Goal: Task Accomplishment & Management: Use online tool/utility

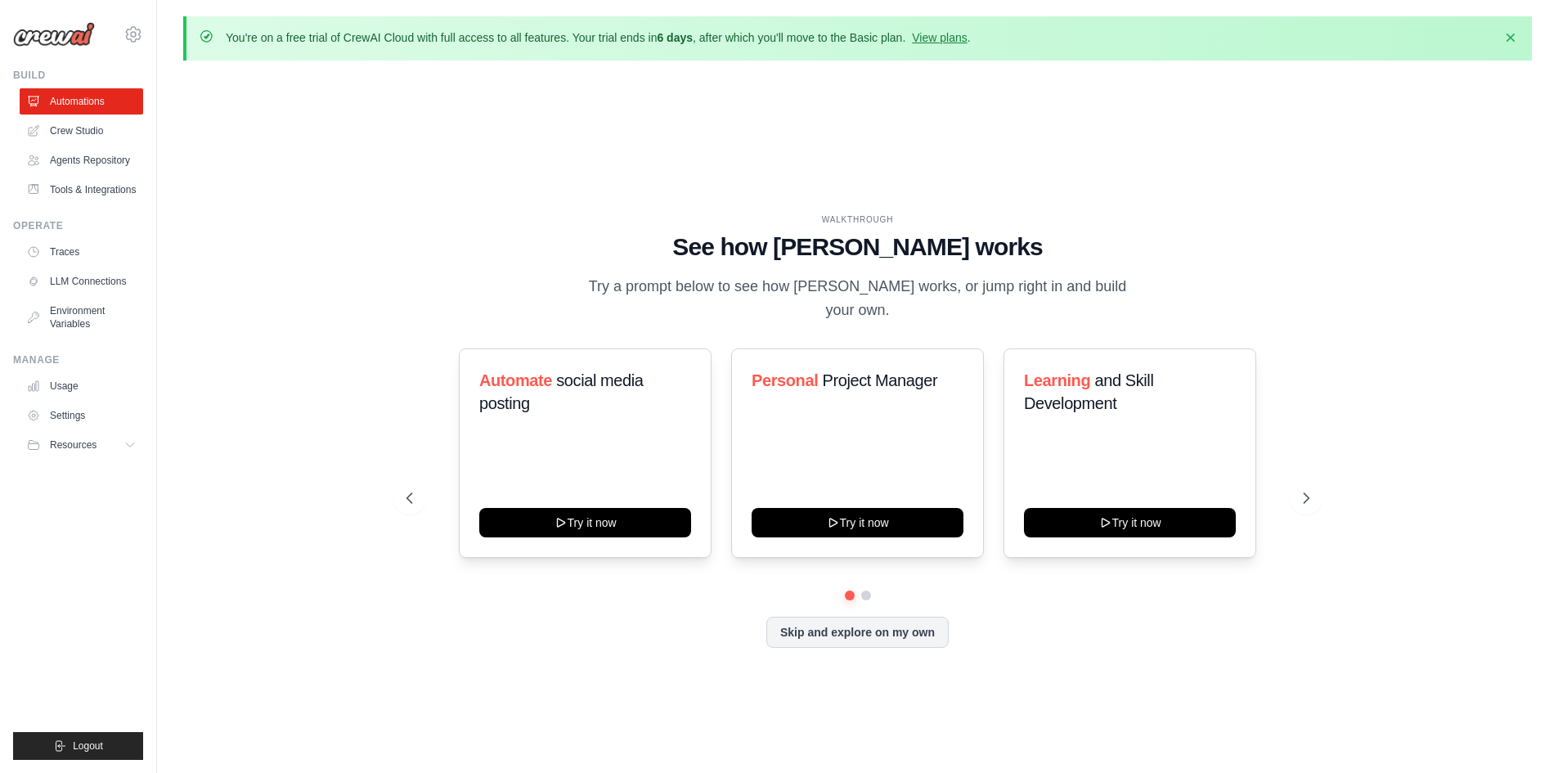
click at [938, 44] on p "You're on a free trial of CrewAI Cloud with full access to all features. Your t…" at bounding box center [598, 37] width 745 height 16
click at [941, 42] on link "View plans" at bounding box center [939, 37] width 55 height 13
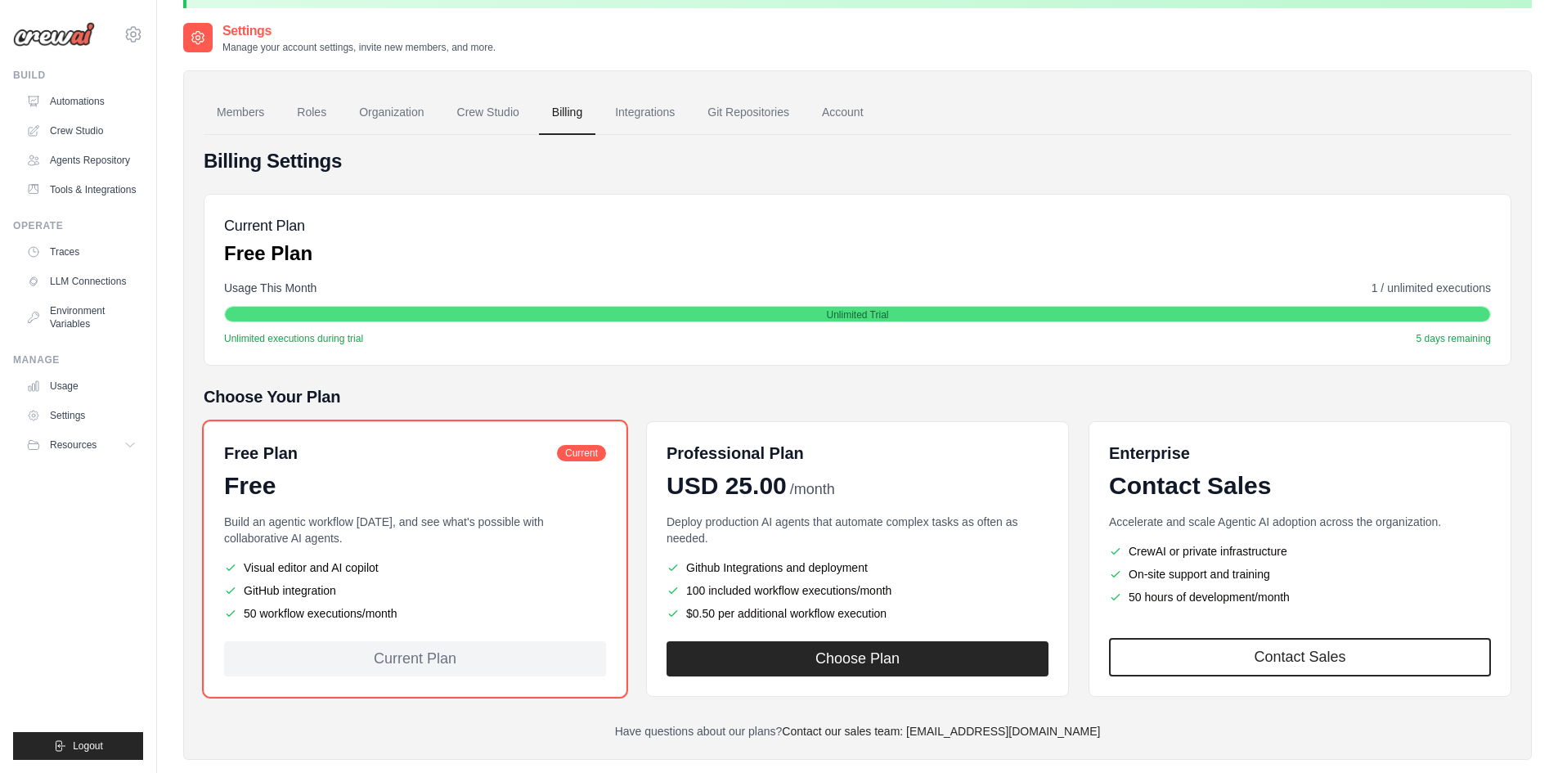
scroll to position [90, 0]
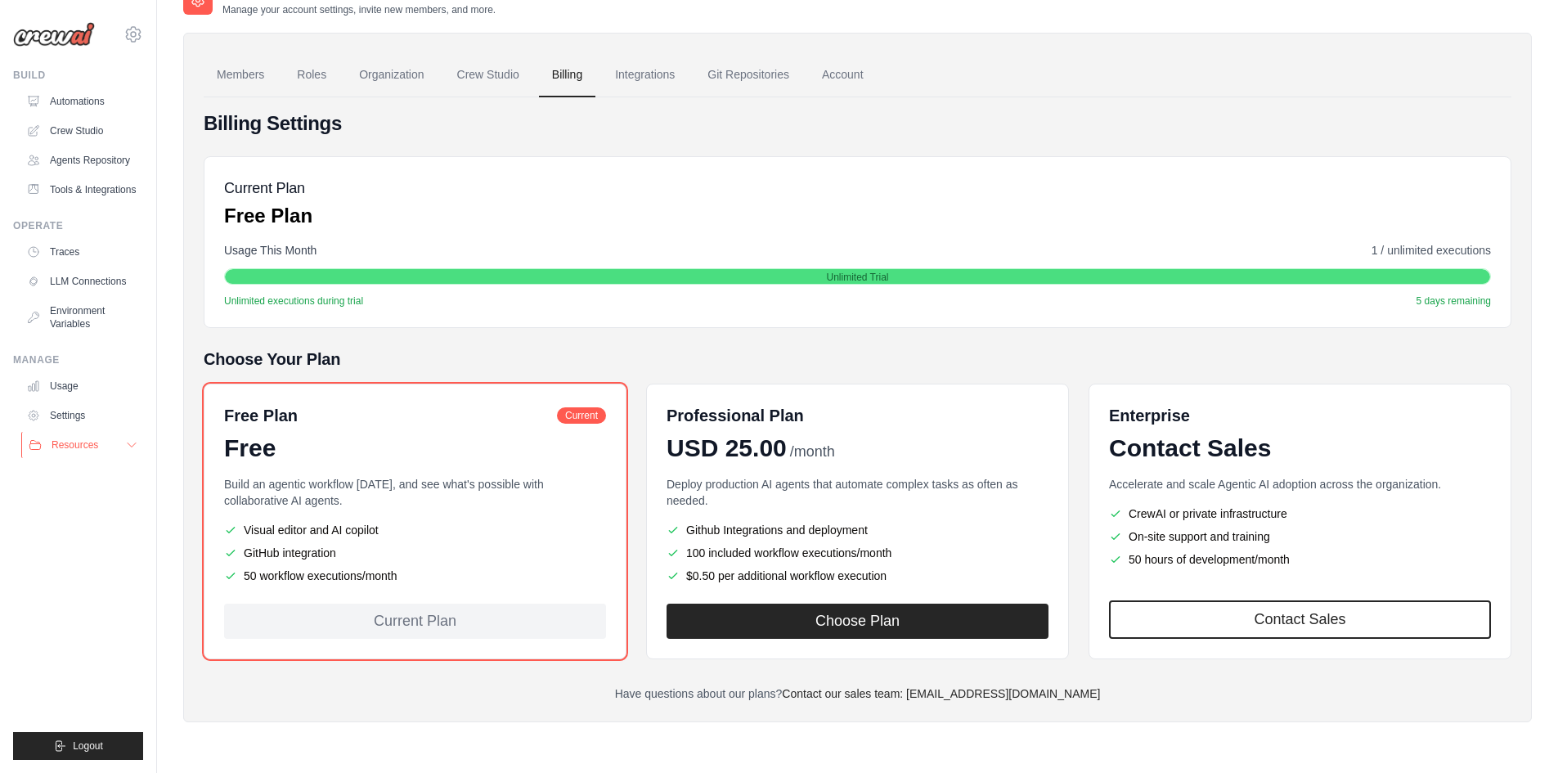
click at [45, 446] on div "Resources" at bounding box center [64, 444] width 70 height 13
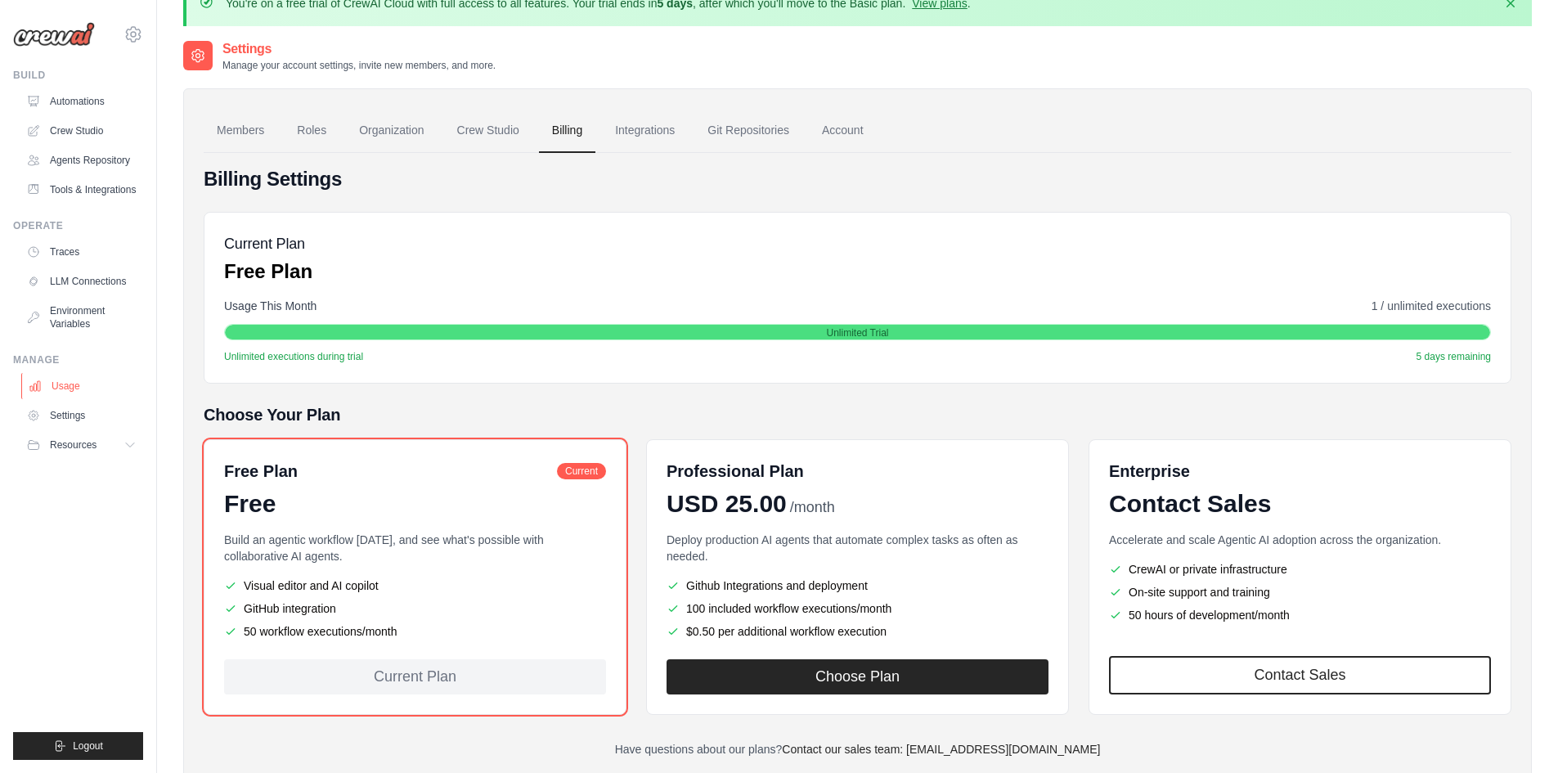
scroll to position [0, 0]
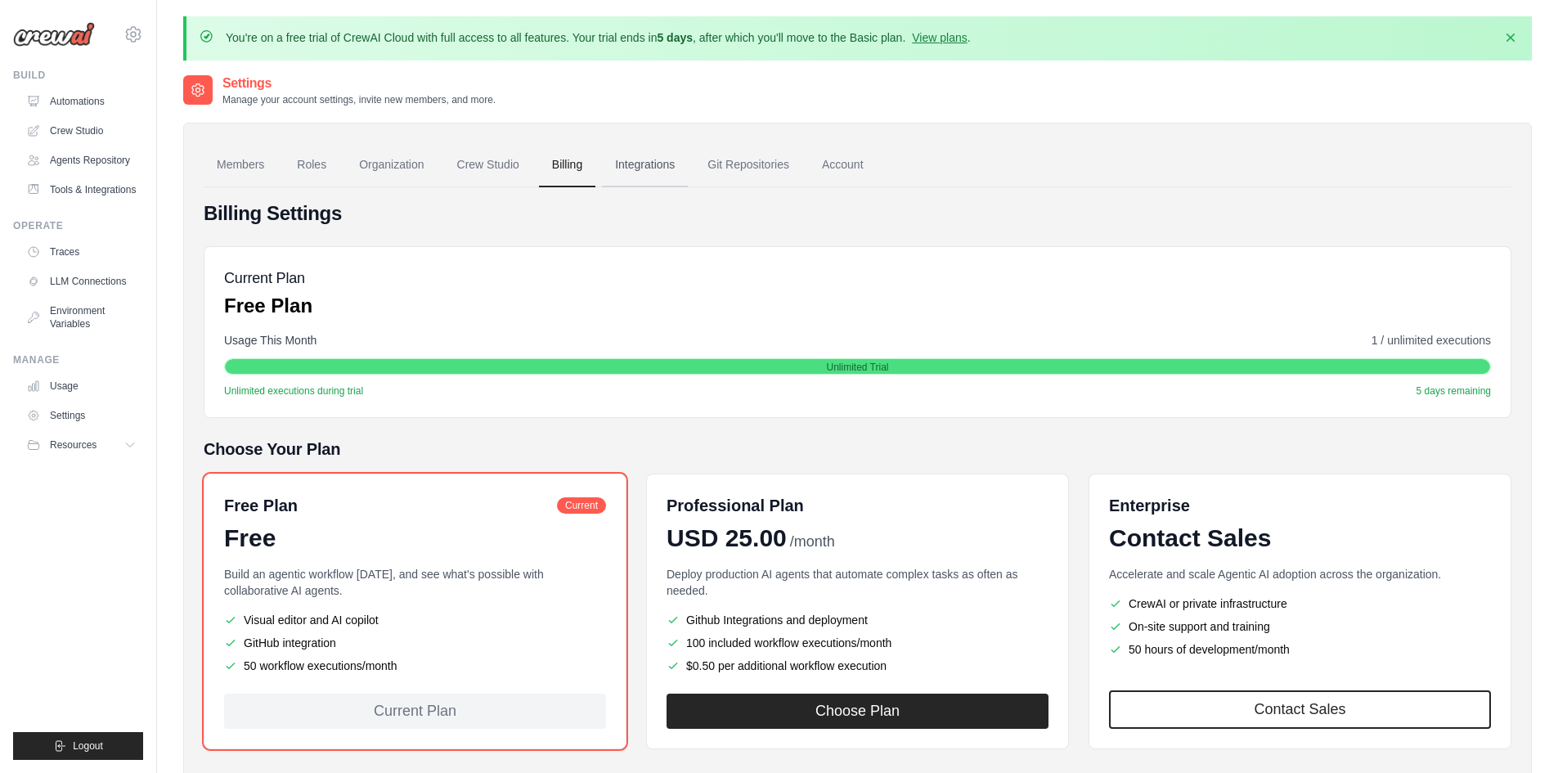
click at [643, 166] on link "Integrations" at bounding box center [645, 165] width 86 height 44
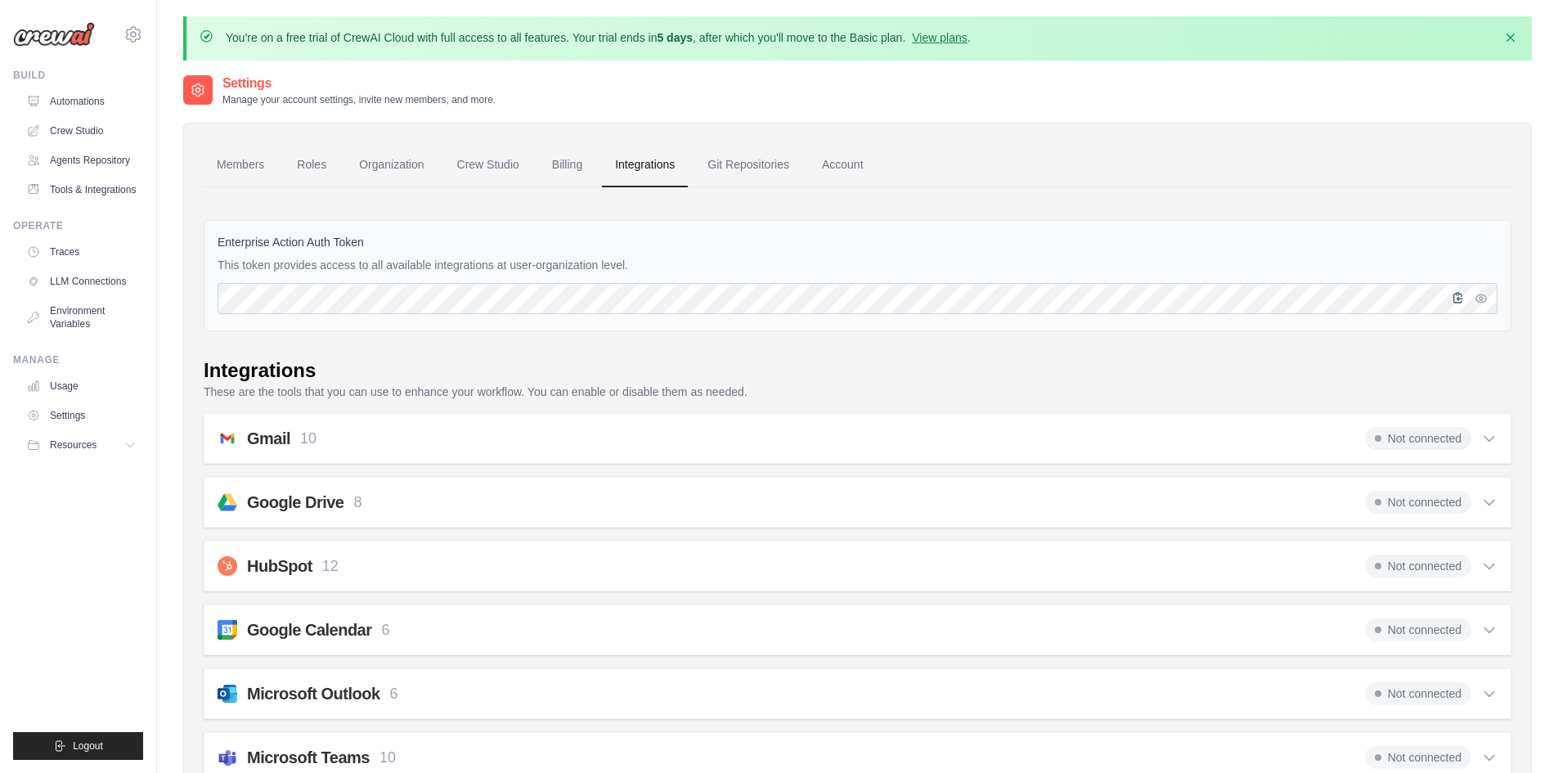
click at [1458, 296] on icon "button" at bounding box center [1457, 297] width 13 height 13
click at [75, 127] on link "Crew Studio" at bounding box center [82, 131] width 123 height 26
click at [102, 161] on link "Agents Repository" at bounding box center [82, 160] width 123 height 26
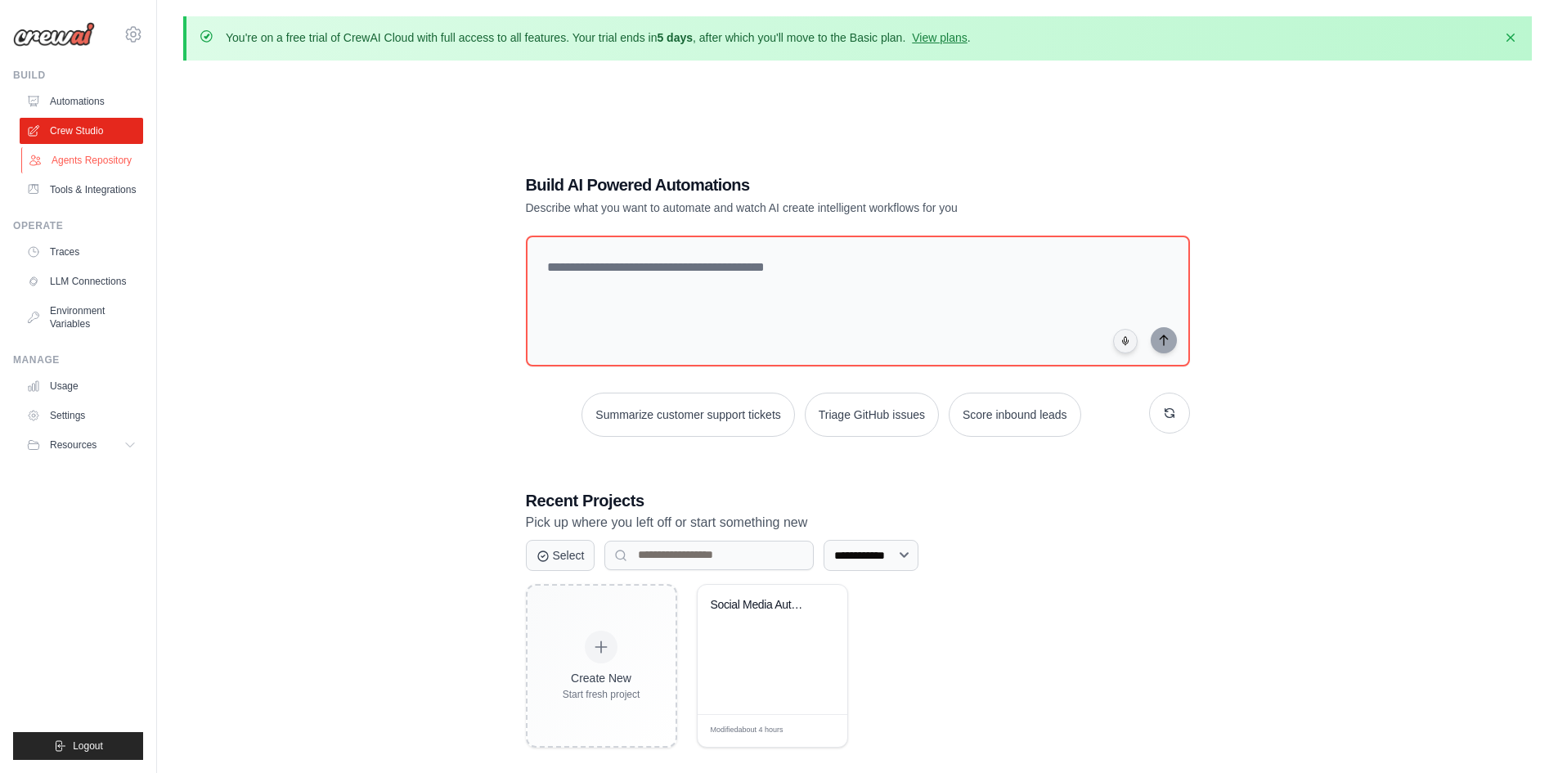
click at [79, 156] on link "Agents Repository" at bounding box center [82, 160] width 123 height 26
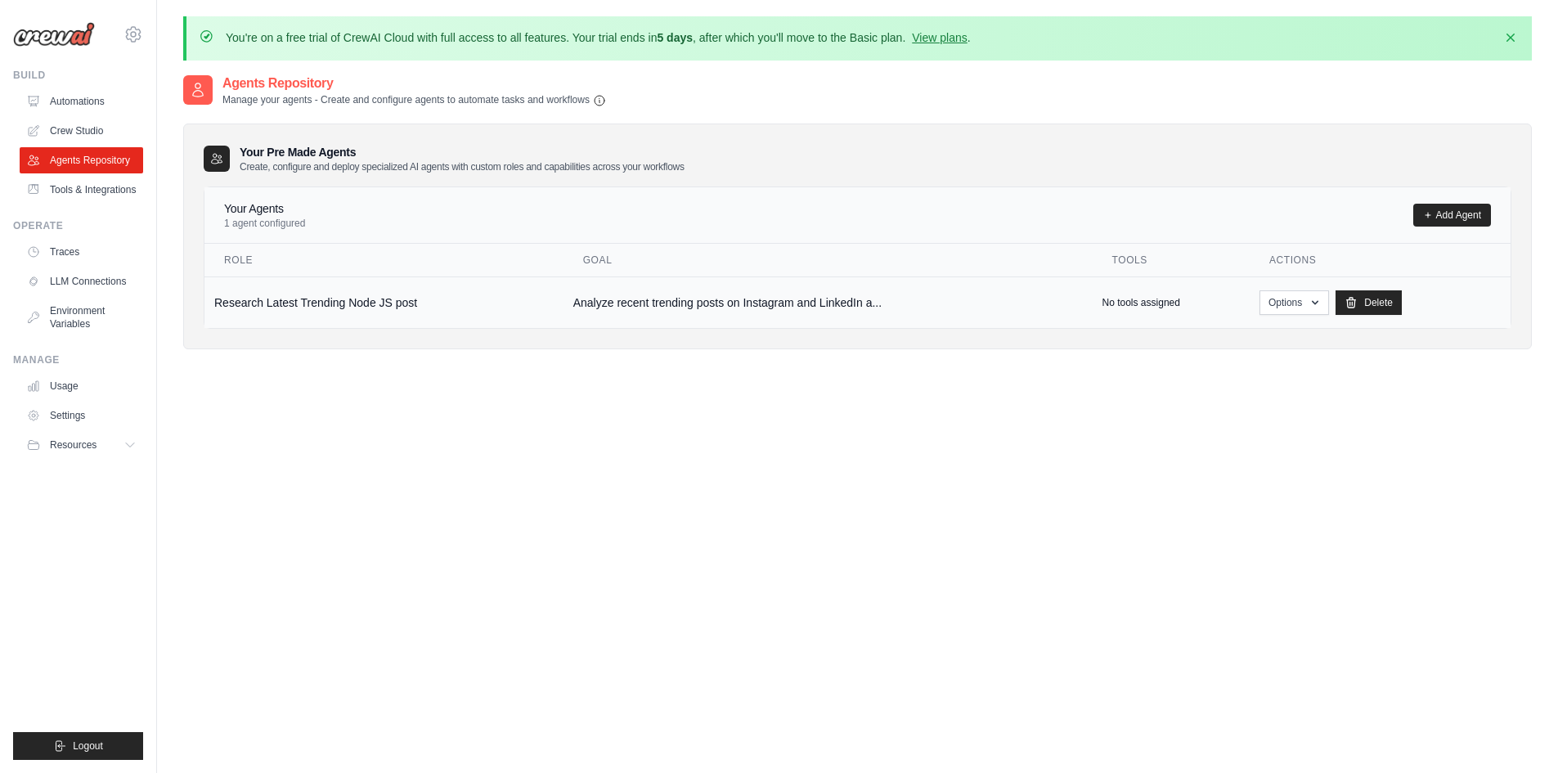
click at [340, 305] on td "Research Latest Trending Node JS post" at bounding box center [383, 302] width 359 height 52
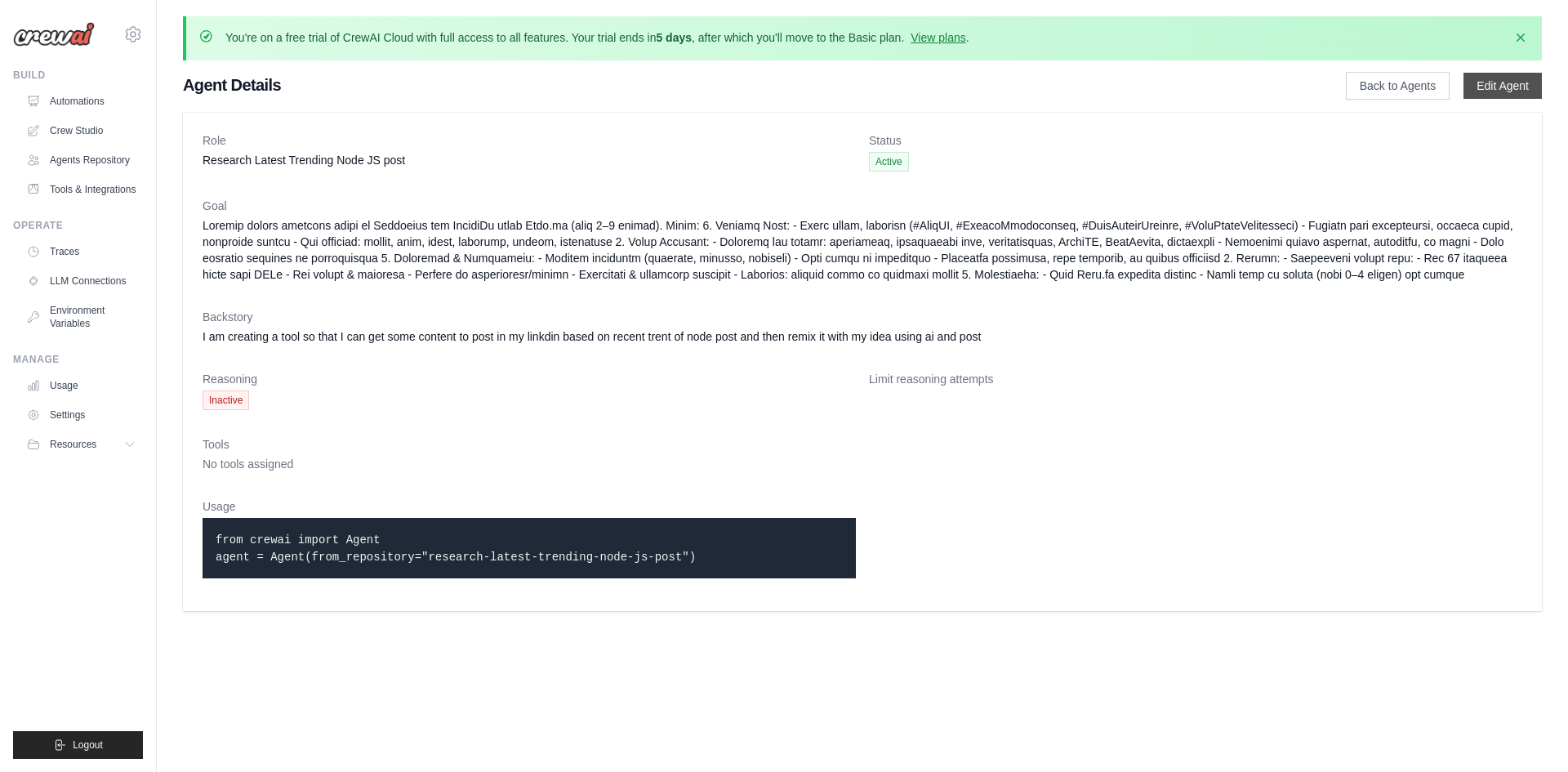
click at [1508, 87] on link "Edit Agent" at bounding box center [1502, 86] width 78 height 26
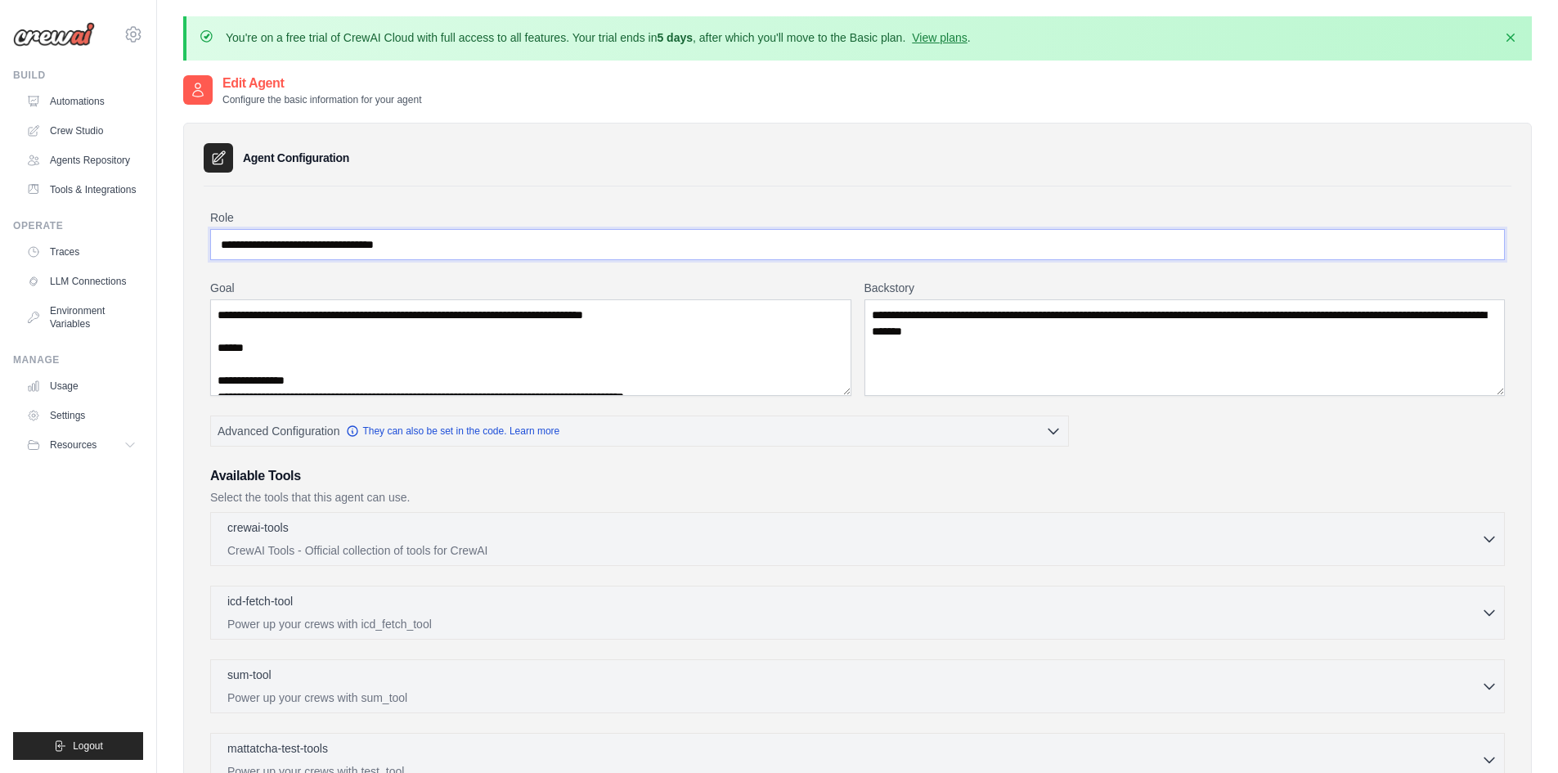
drag, startPoint x: 487, startPoint y: 237, endPoint x: 128, endPoint y: 233, distance: 359.0
click at [128, 233] on body "mayanksoni710@gmail.com Settings Build Automations" at bounding box center [779, 529] width 1558 height 1059
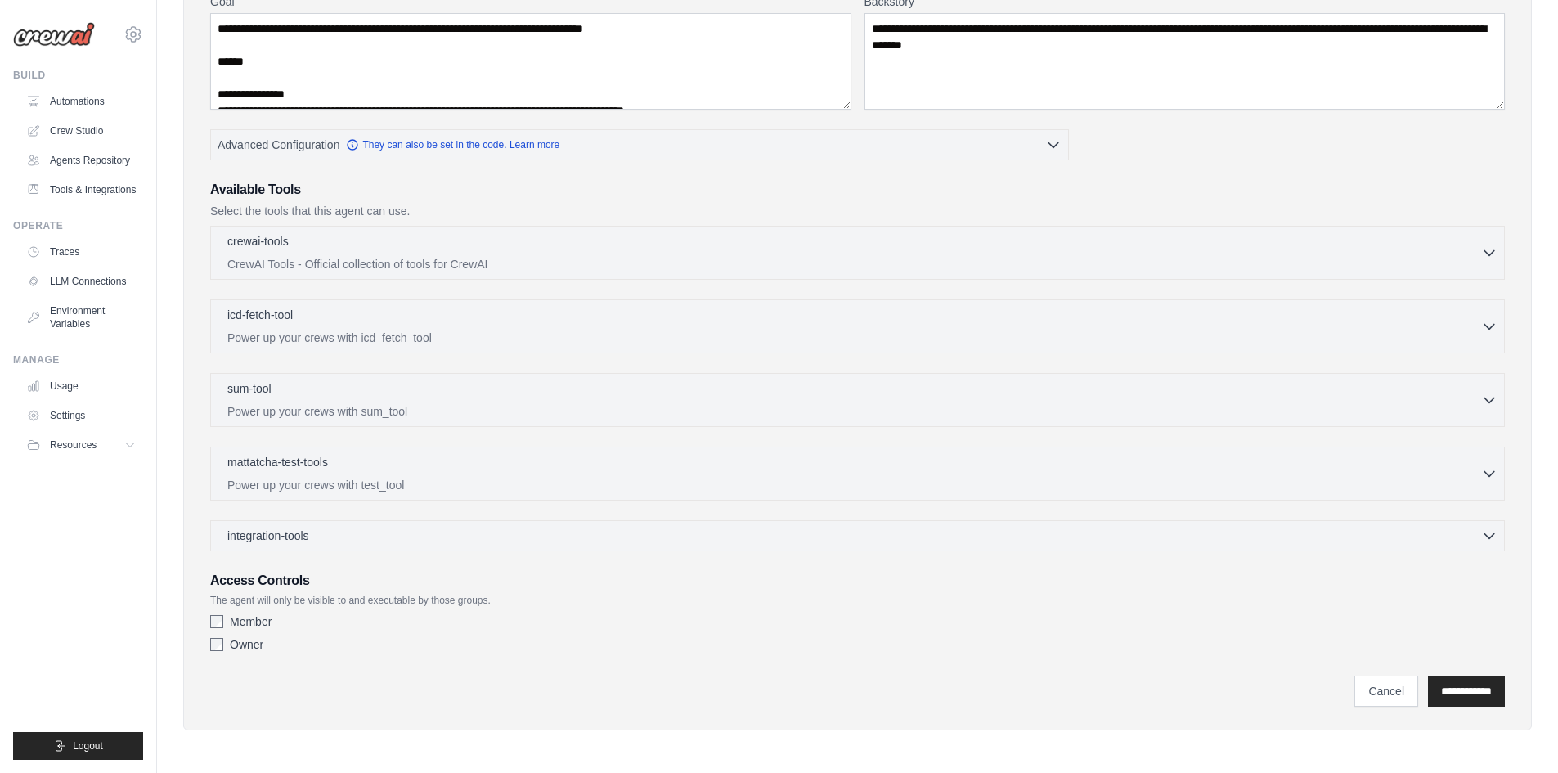
click at [594, 724] on div "**********" at bounding box center [857, 283] width 1348 height 894
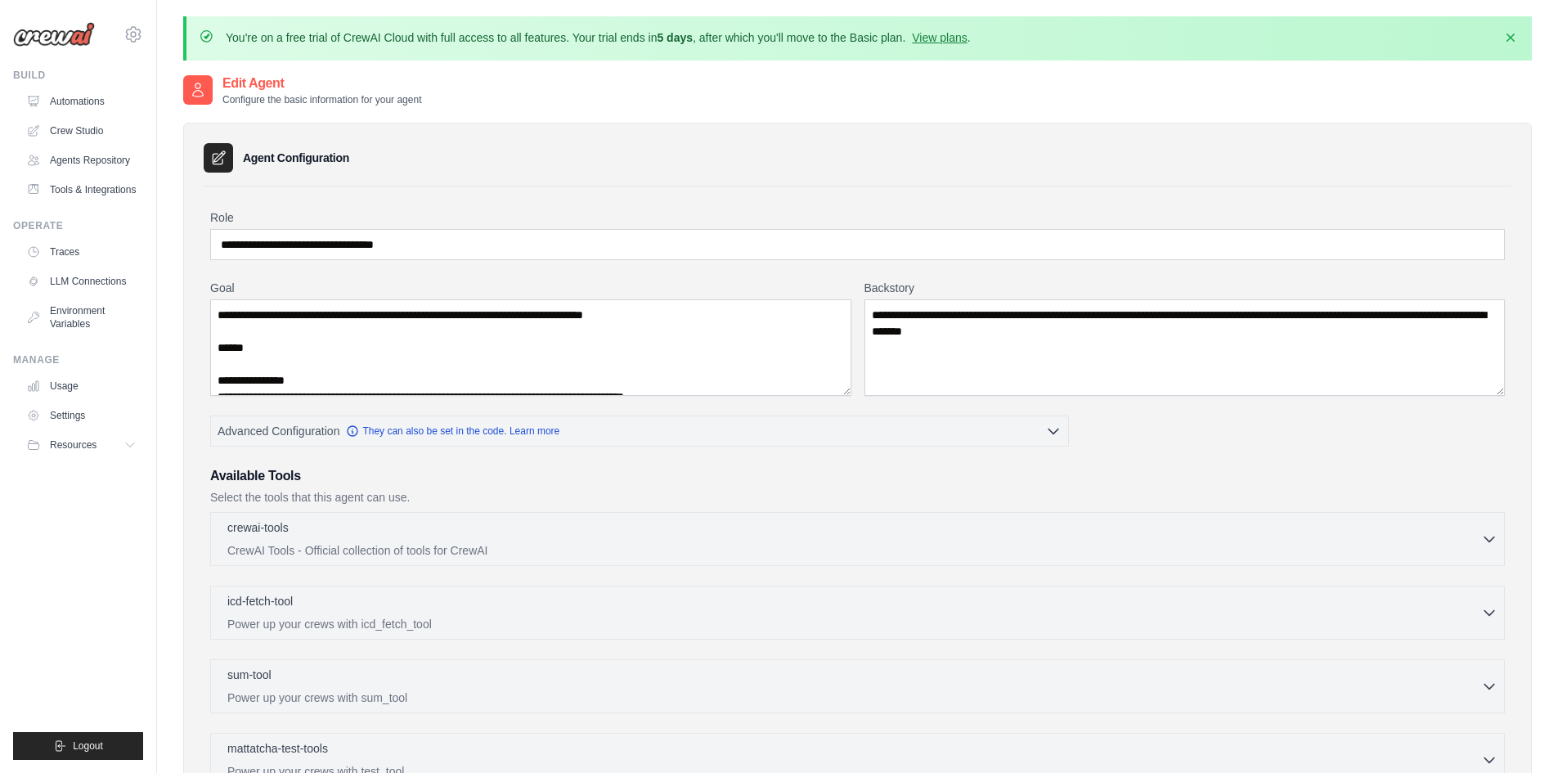
click at [304, 149] on div "Agent Configuration" at bounding box center [857, 157] width 1307 height 29
click at [276, 154] on h3 "Agent Configuration" at bounding box center [296, 158] width 106 height 16
click at [201, 151] on div "**********" at bounding box center [857, 570] width 1348 height 894
click at [239, 93] on p "Configure the basic information for your agent" at bounding box center [321, 99] width 199 height 13
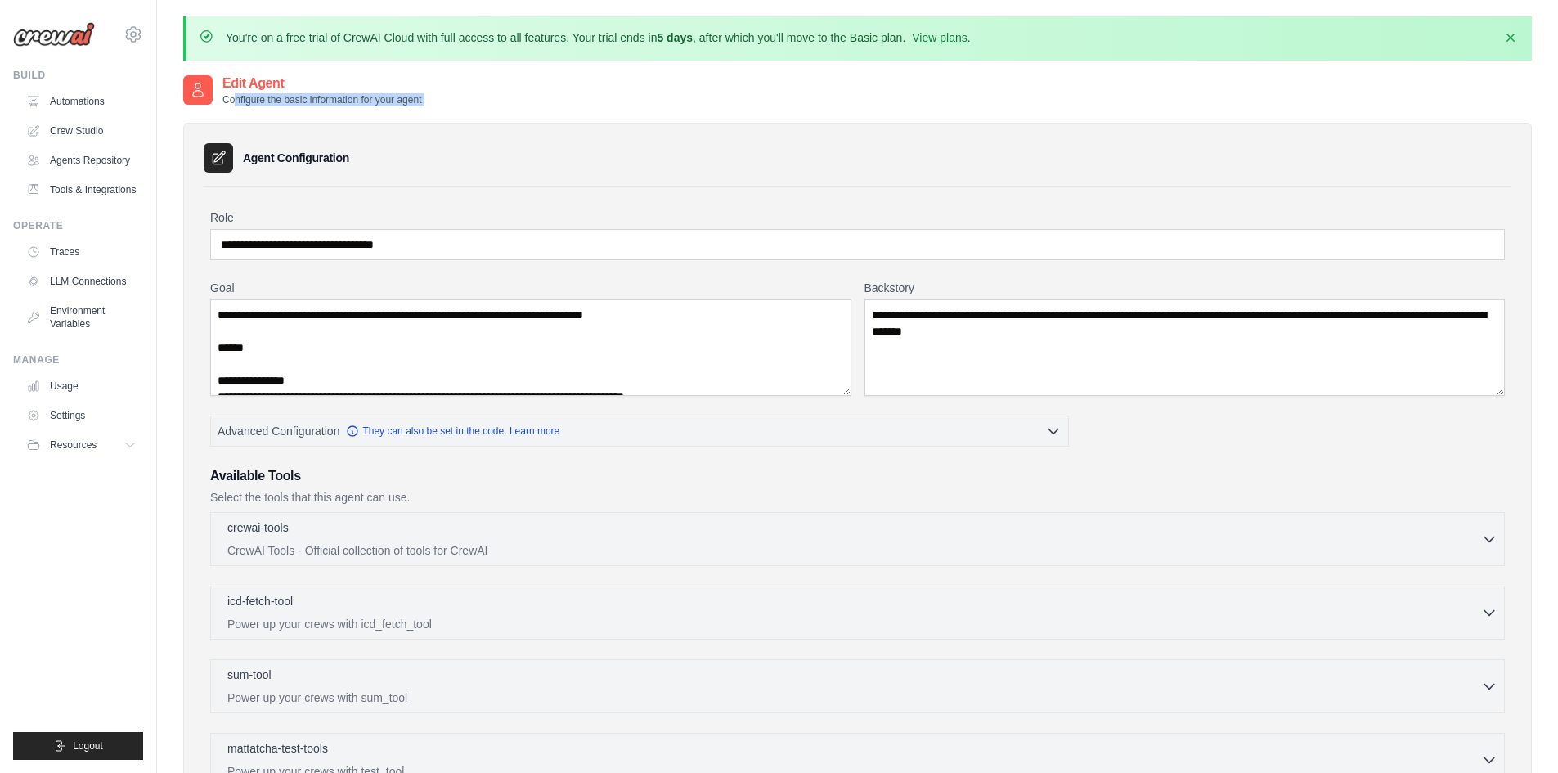
drag, startPoint x: 239, startPoint y: 93, endPoint x: 404, endPoint y: 106, distance: 165.7
click at [404, 106] on div "**********" at bounding box center [857, 558] width 1348 height 969
click at [421, 106] on div "**********" at bounding box center [857, 561] width 1348 height 910
click at [500, 147] on div "Agent Configuration" at bounding box center [857, 157] width 1307 height 29
click at [1506, 38] on icon "button" at bounding box center [1510, 37] width 16 height 16
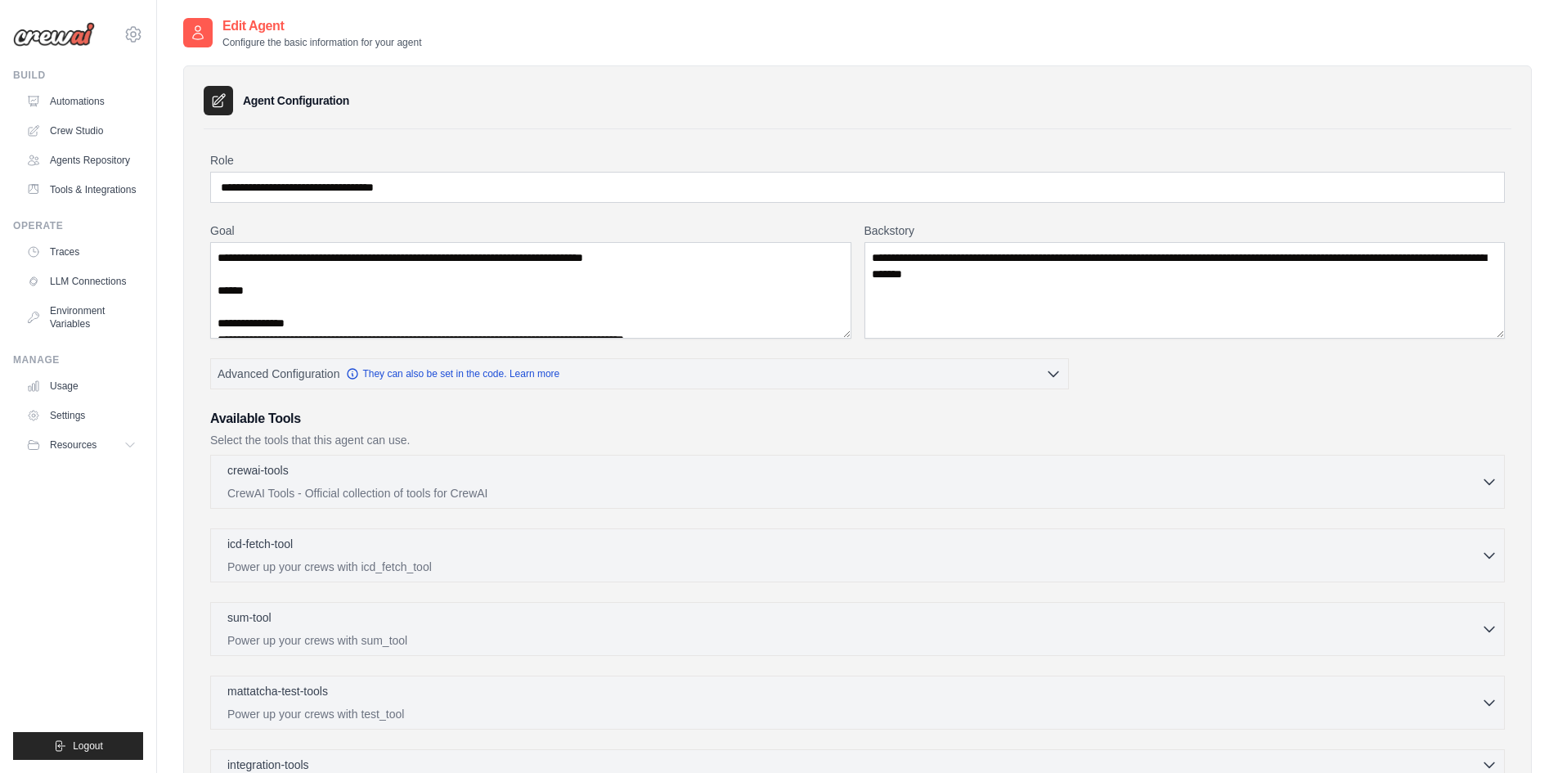
click at [296, 134] on div "**********" at bounding box center [857, 533] width 1307 height 809
click at [89, 157] on link "Agents Repository" at bounding box center [82, 160] width 123 height 26
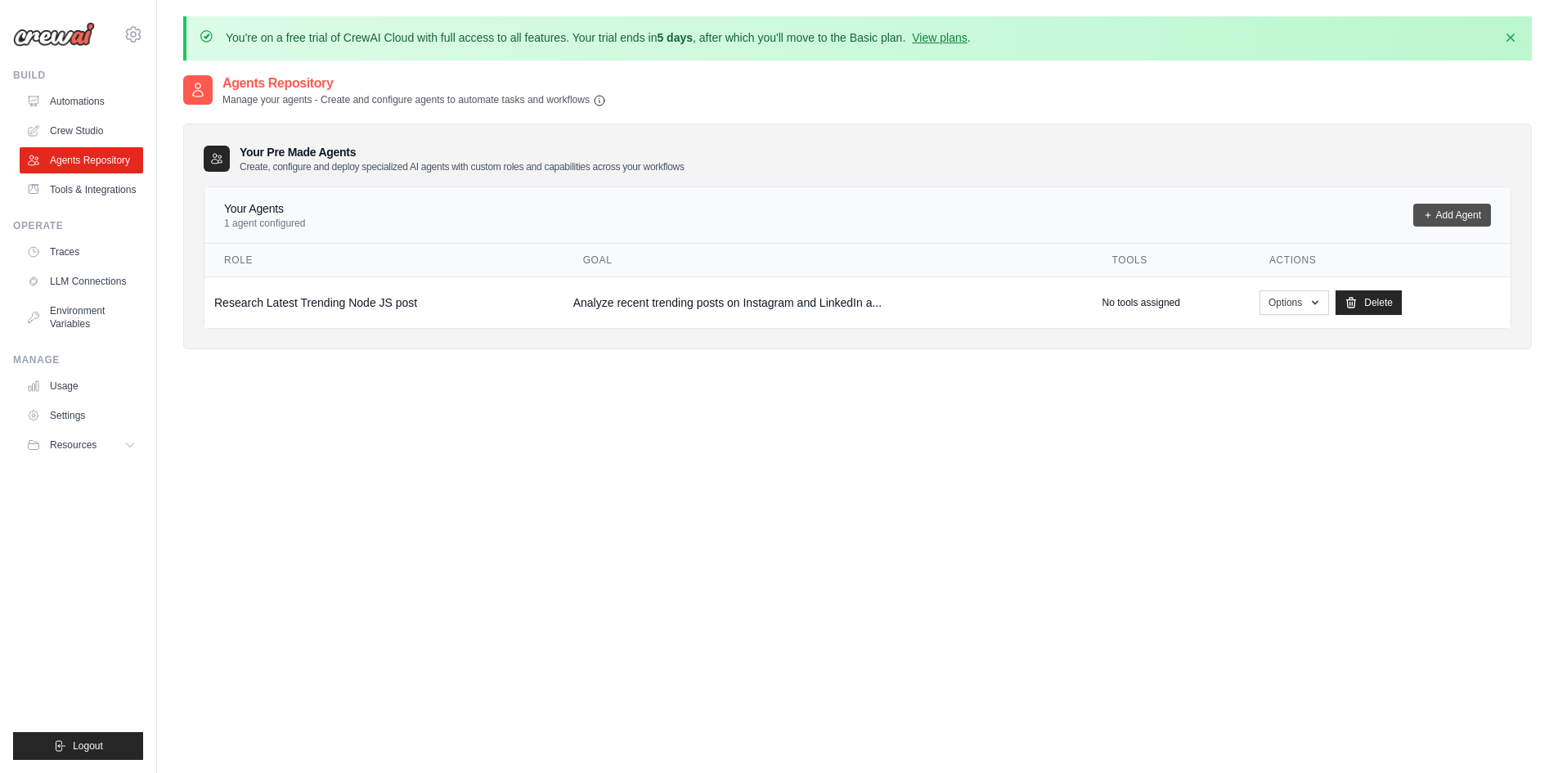
click at [1454, 222] on link "Add Agent" at bounding box center [1452, 215] width 78 height 23
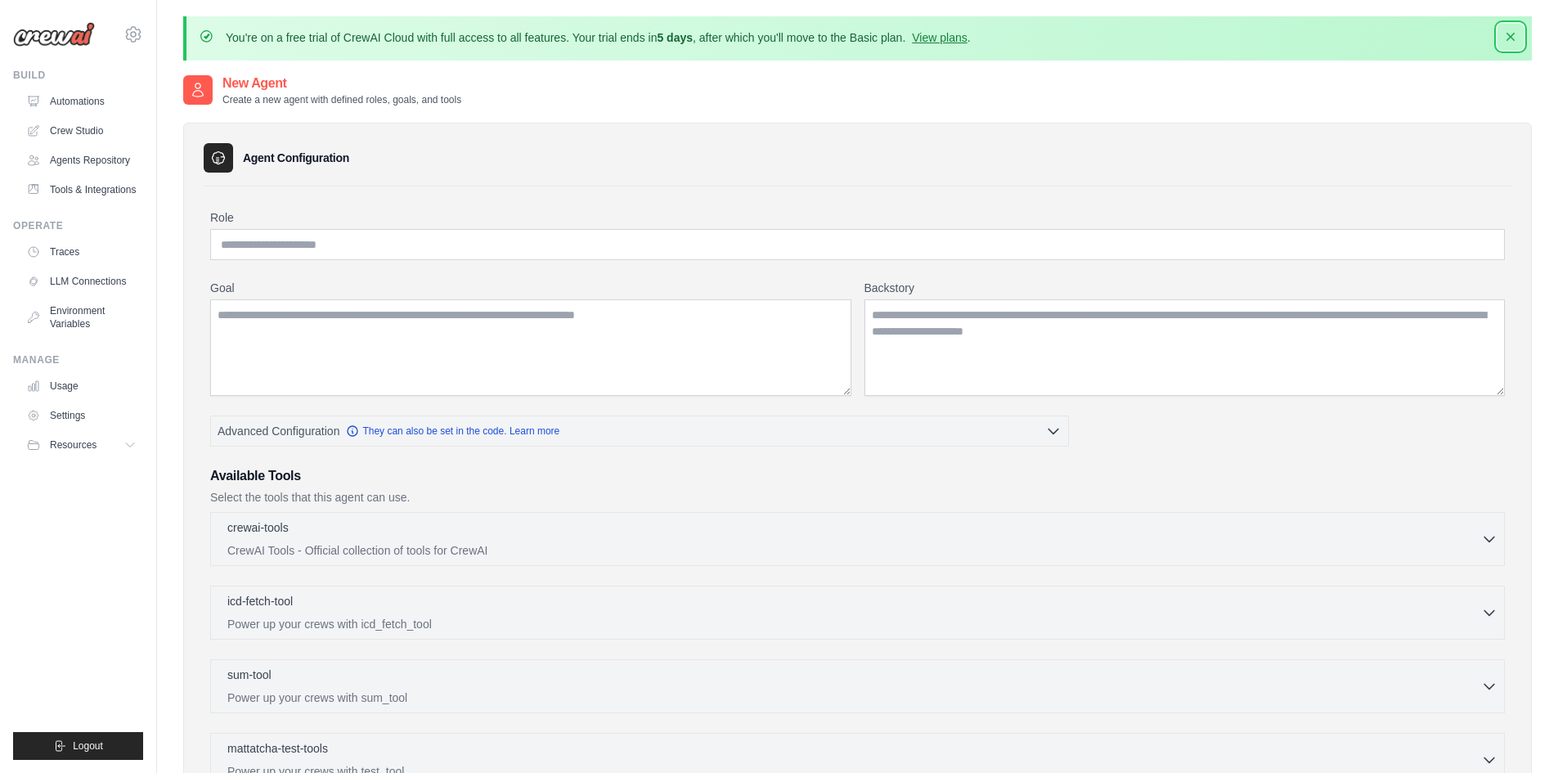
click at [1513, 43] on icon "button" at bounding box center [1510, 37] width 16 height 16
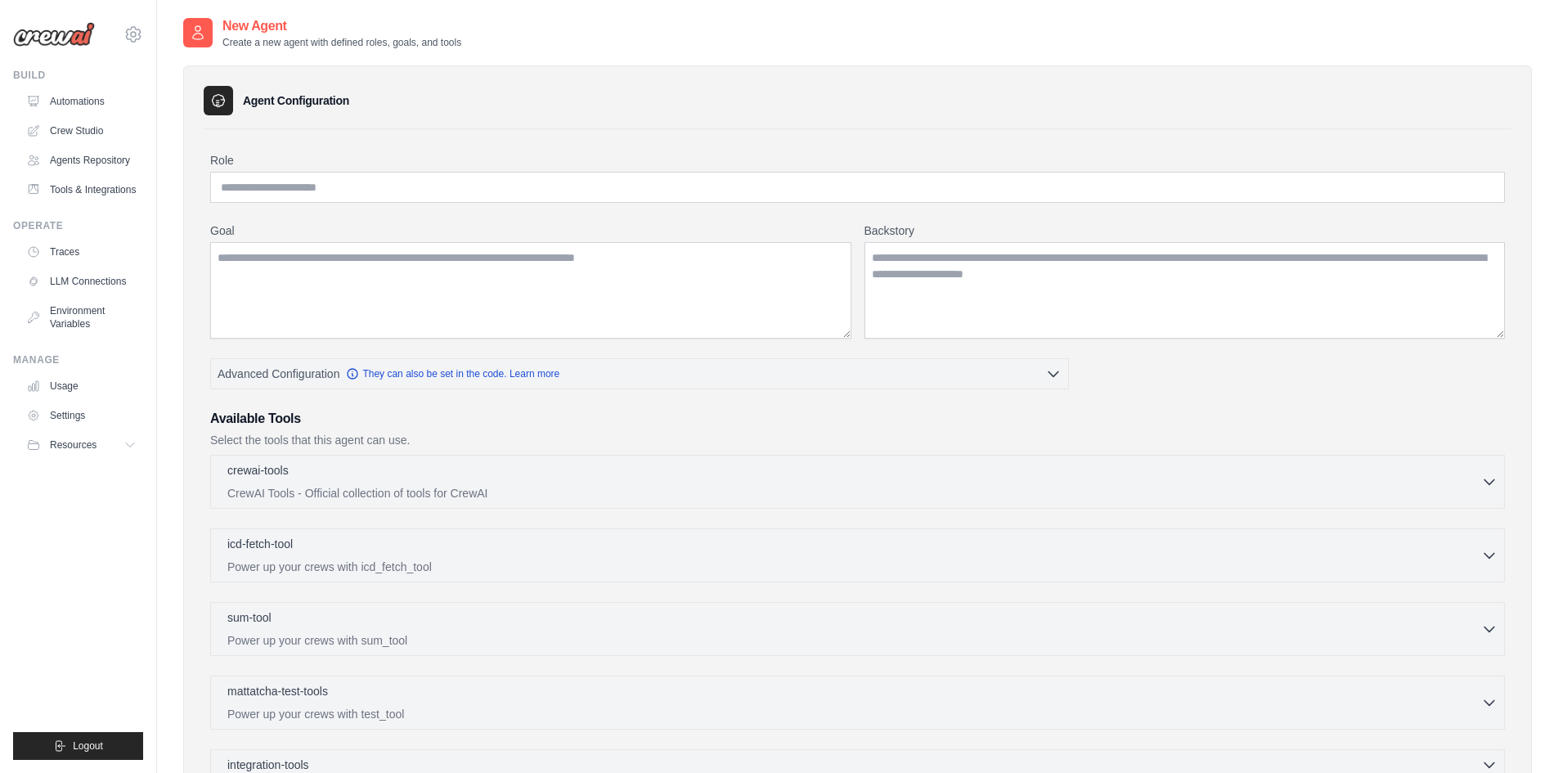
scroll to position [229, 0]
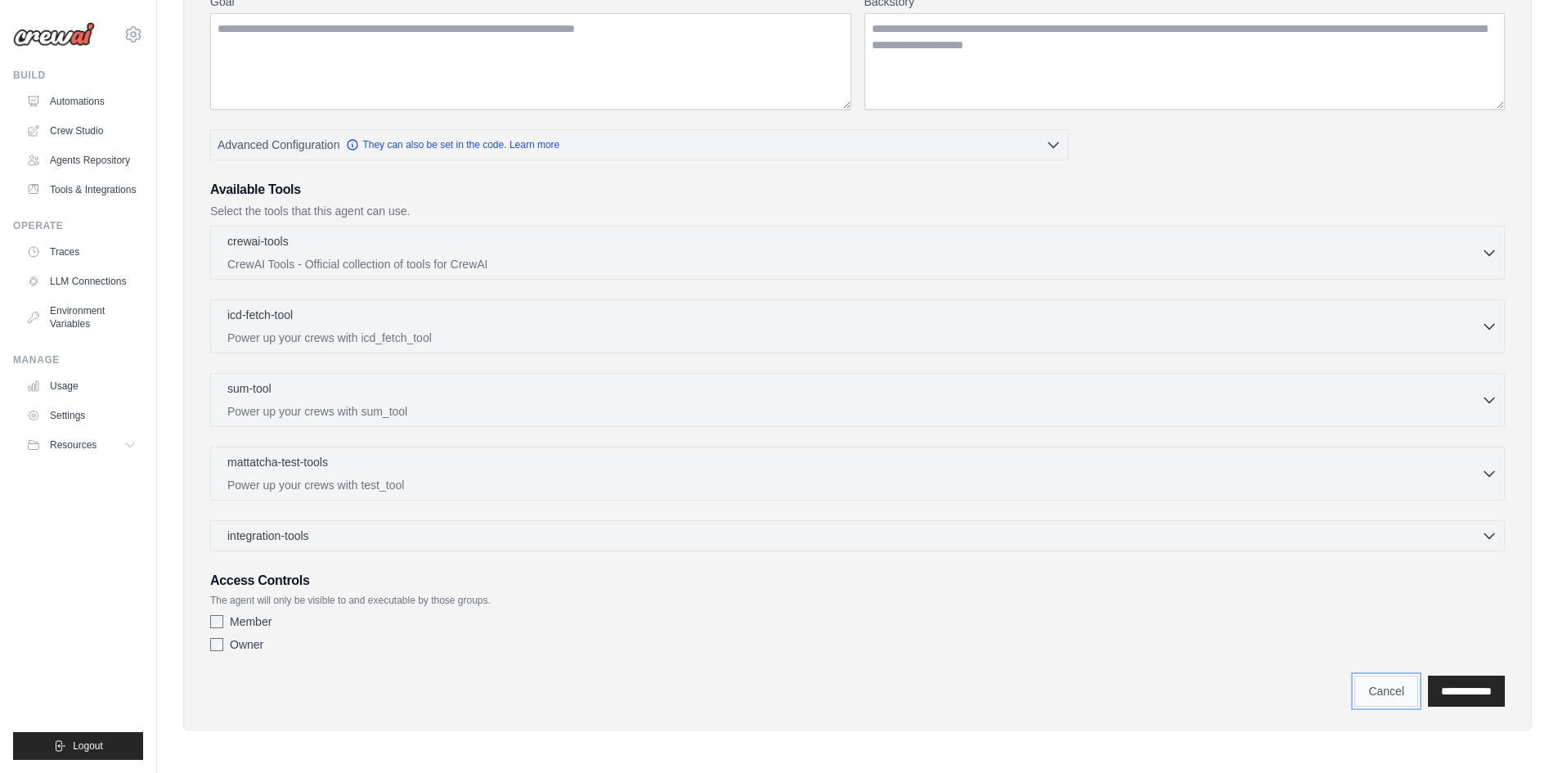
click at [1358, 684] on link "Cancel" at bounding box center [1386, 690] width 64 height 31
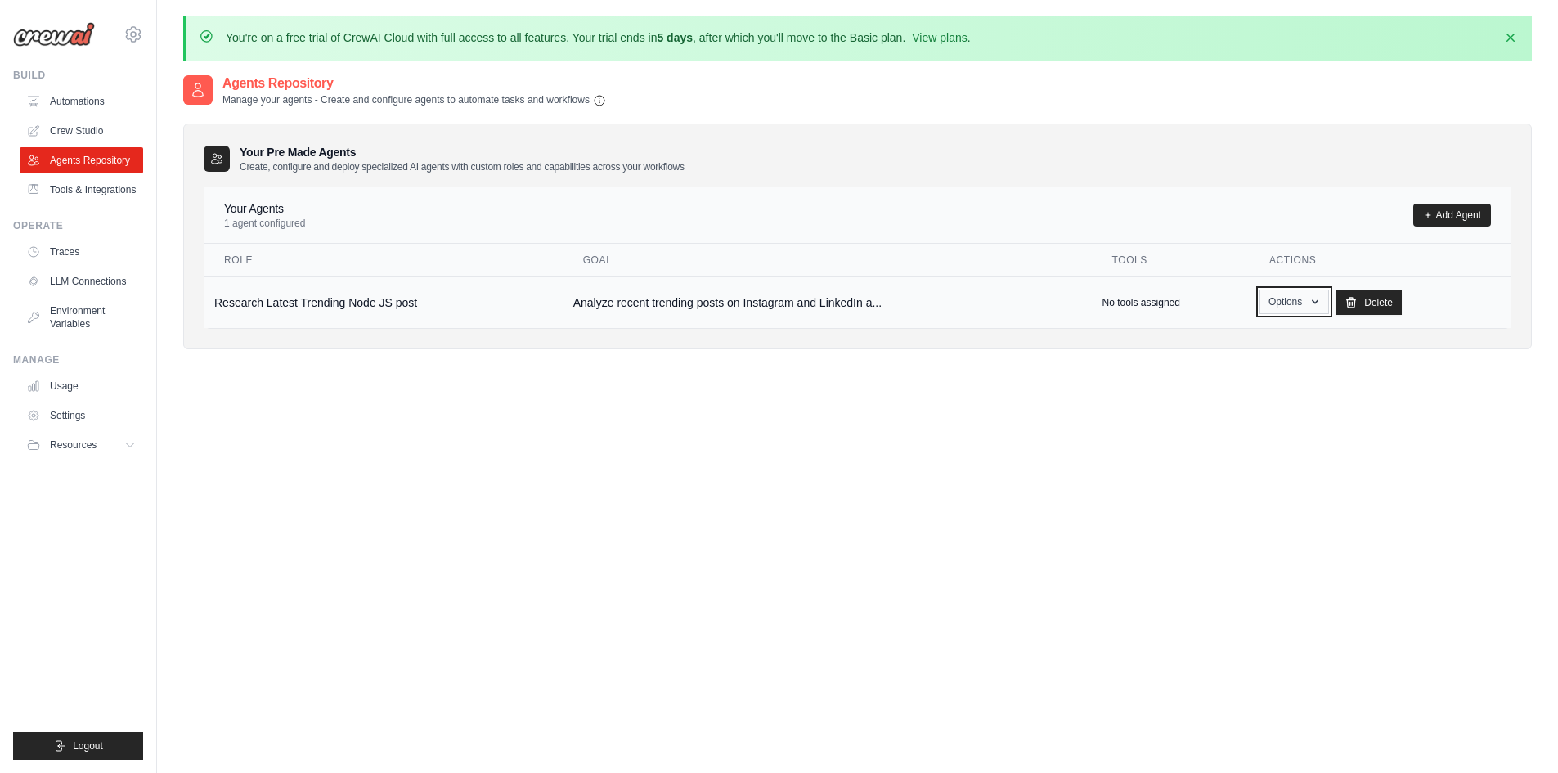
click at [1261, 295] on button "Options" at bounding box center [1294, 301] width 70 height 25
click at [1247, 334] on link "Show" at bounding box center [1270, 339] width 118 height 29
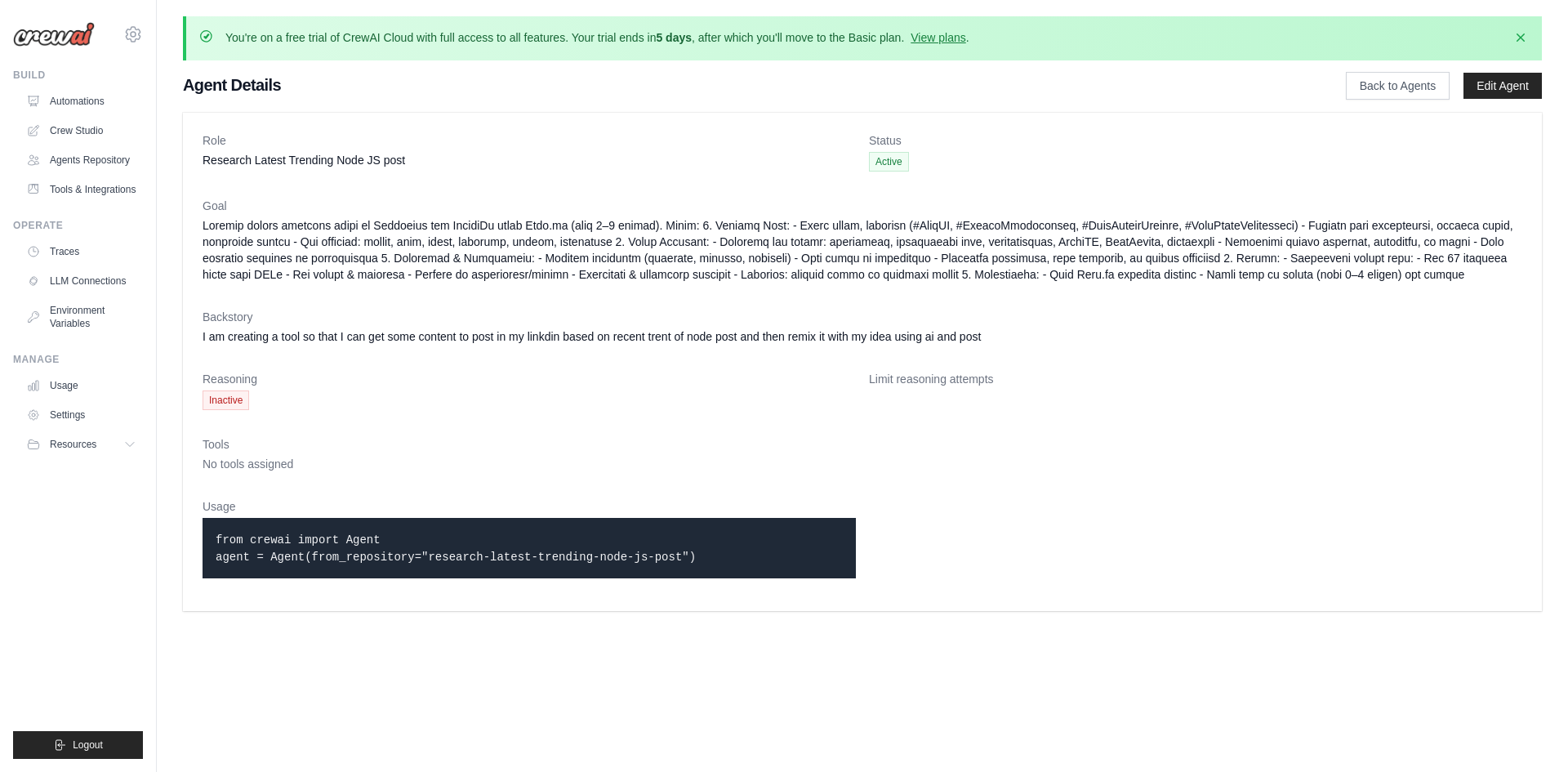
drag, startPoint x: 408, startPoint y: 555, endPoint x: 643, endPoint y: 554, distance: 235.0
click at [643, 554] on code "from crewai import Agent agent = Agent(from_repository="research-latest-trendin…" at bounding box center [455, 548] width 480 height 30
copy code "research-latest-trending-node-js-post"
click at [285, 557] on code "from crewai import Agent agent = Agent(from_repository="research-latest-trendin…" at bounding box center [455, 548] width 480 height 30
click at [281, 562] on code "from crewai import Agent agent = Agent(from_repository="research-latest-trendin…" at bounding box center [455, 548] width 480 height 30
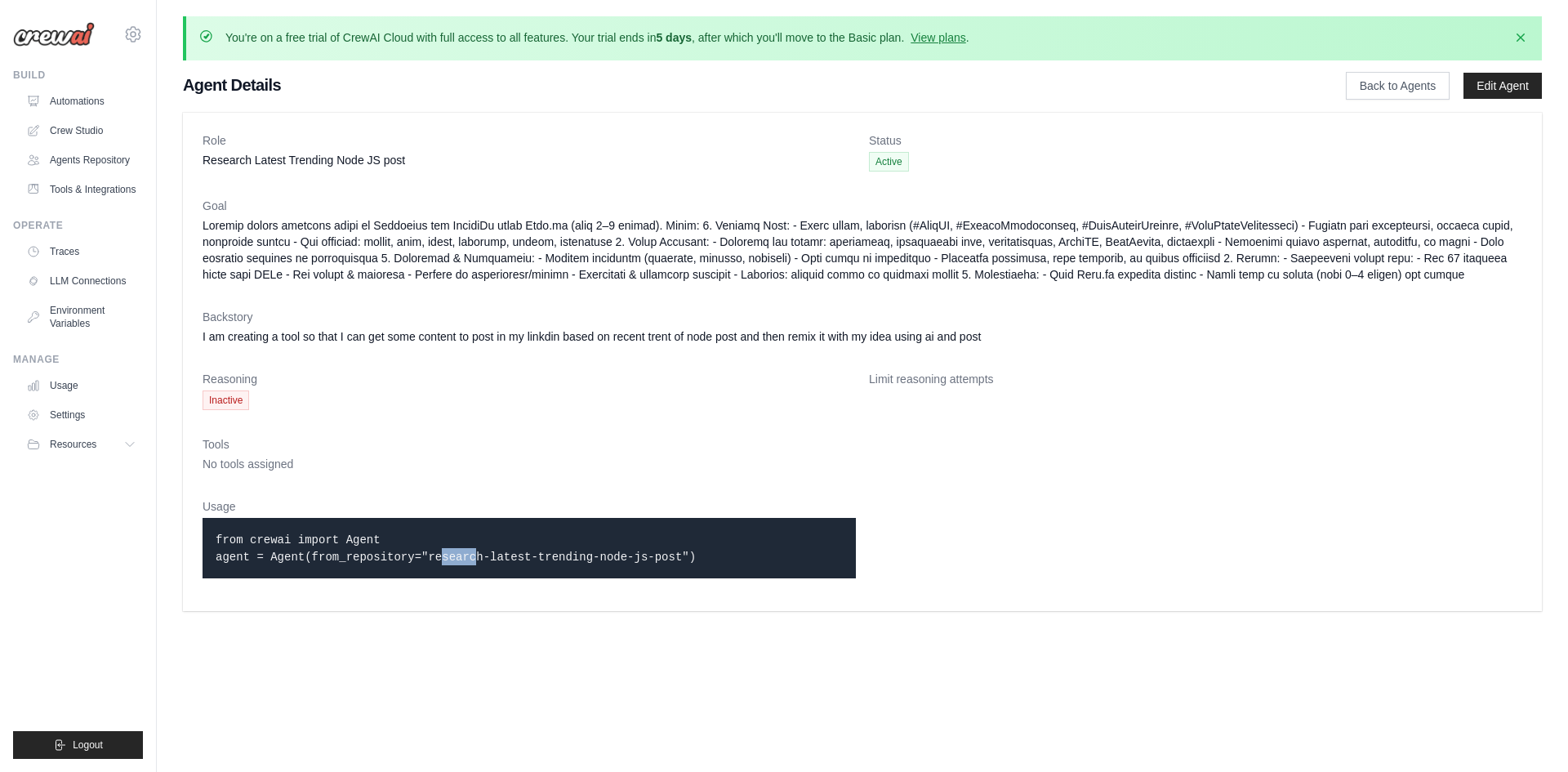
click at [281, 562] on code "from crewai import Agent agent = Agent(from_repository="research-latest-trendin…" at bounding box center [455, 548] width 480 height 30
copy code "Agent"
drag, startPoint x: 660, startPoint y: 558, endPoint x: 298, endPoint y: 491, distance: 368.1
click at [305, 494] on dl "Role Research Latest Trending Node JS post Status Active Goal Backstory I am cr…" at bounding box center [862, 362] width 1319 height 459
click at [245, 511] on dt "Usage" at bounding box center [529, 506] width 653 height 16
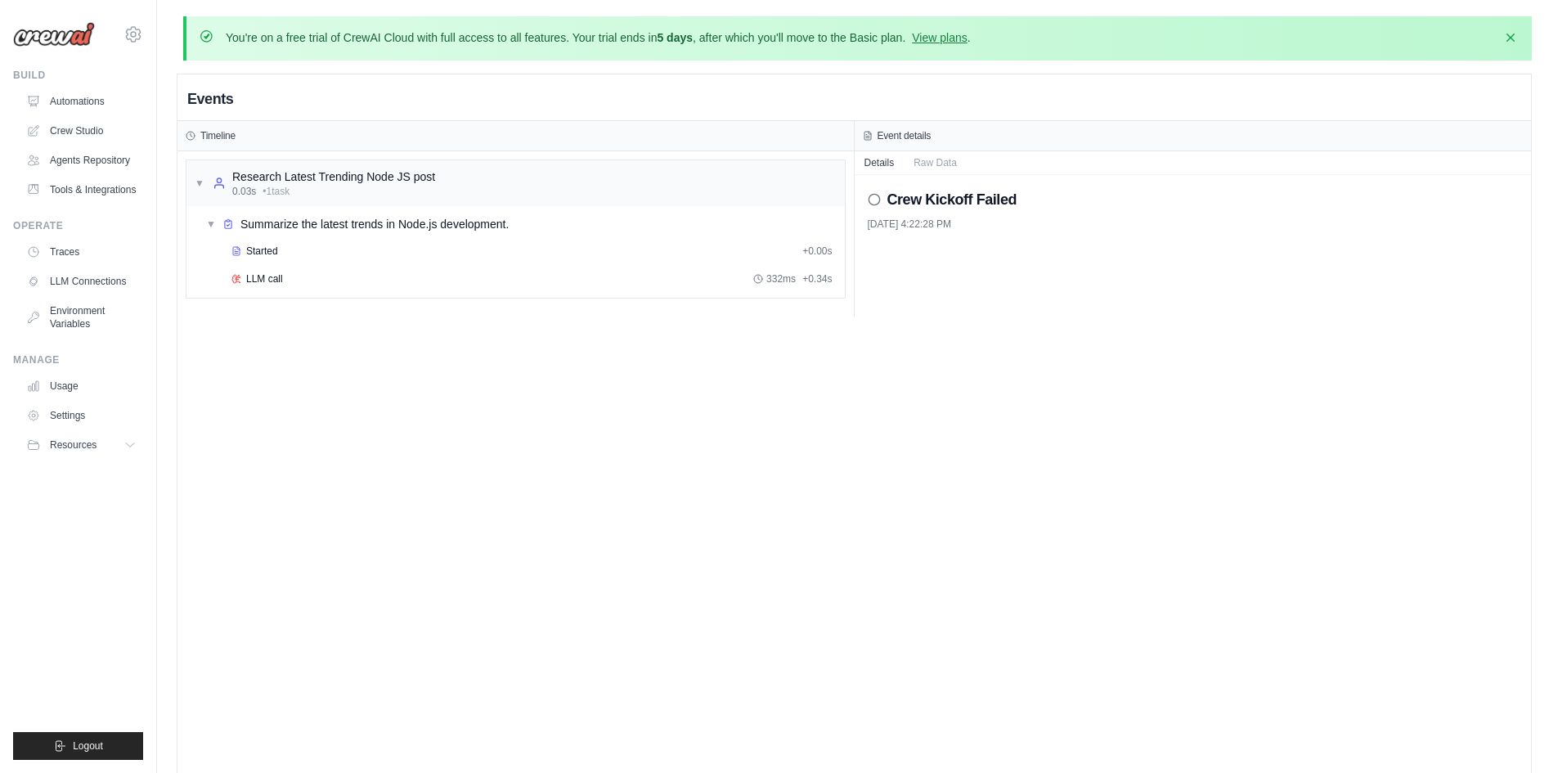
click at [878, 202] on circle at bounding box center [873, 199] width 11 height 11
click at [869, 196] on circle at bounding box center [873, 199] width 11 height 11
drag, startPoint x: 918, startPoint y: 227, endPoint x: 931, endPoint y: 227, distance: 13.1
click at [931, 227] on div "10/3/2025, 4:22:28 PM" at bounding box center [1193, 224] width 651 height 13
click at [935, 155] on button "Raw Data" at bounding box center [935, 161] width 63 height 23
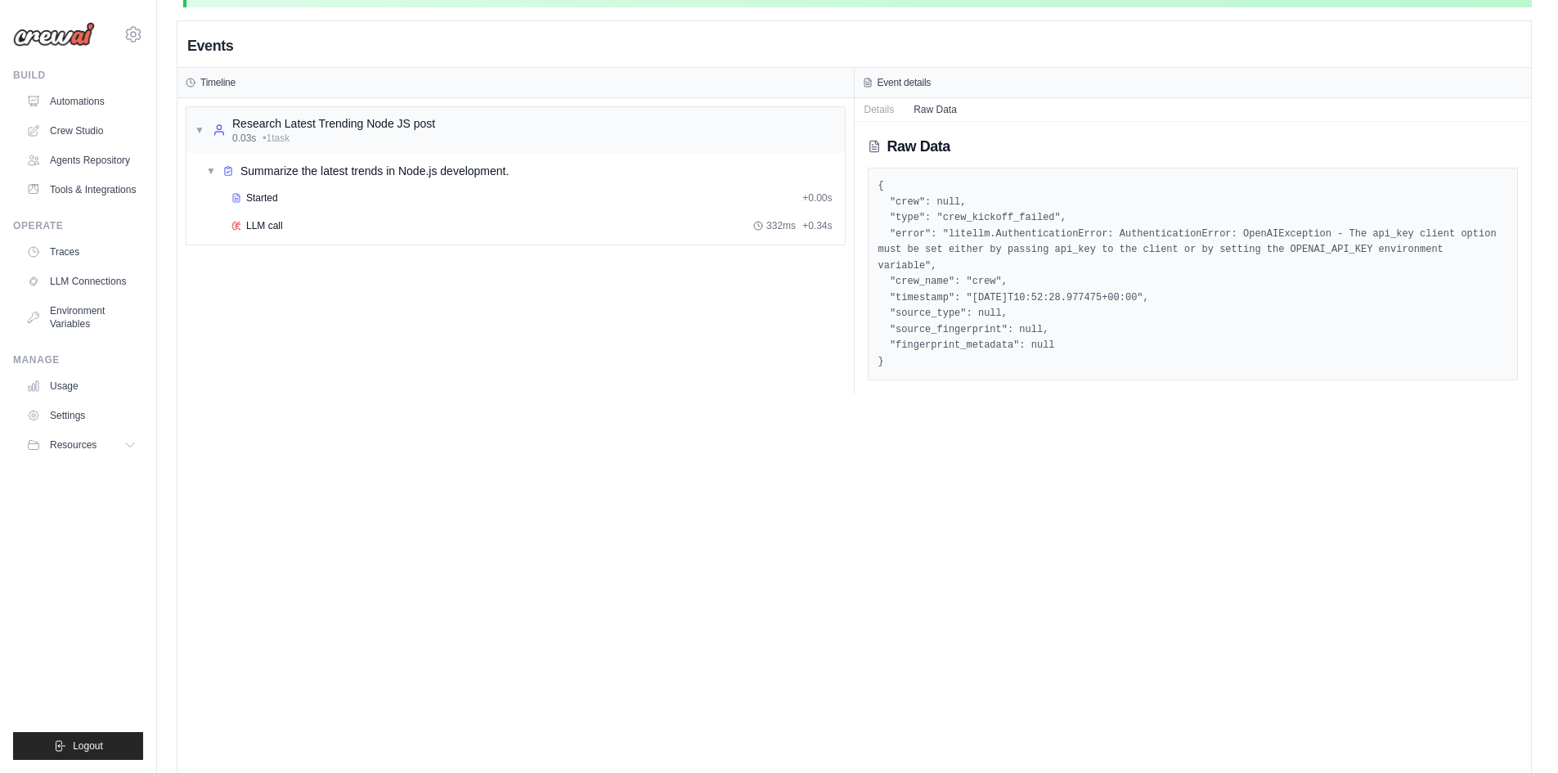
scroll to position [82, 0]
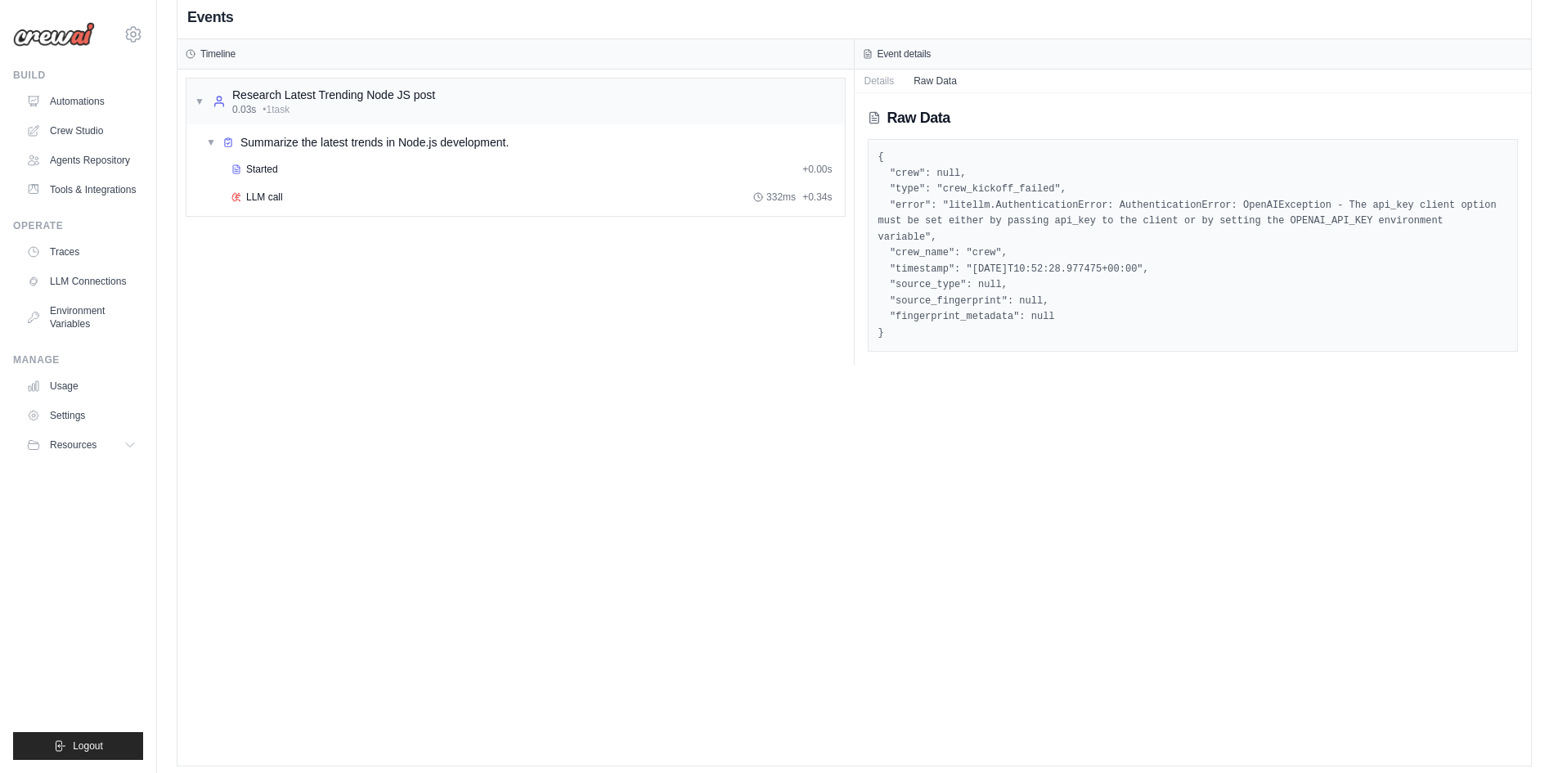
click at [1249, 218] on pre "{ "crew": null, "type": "crew_kickoff_failed", "error": "litellm.Authentication…" at bounding box center [1193, 245] width 630 height 191
click at [1253, 224] on pre "{ "crew": null, "type": "crew_kickoff_failed", "error": "litellm.Authentication…" at bounding box center [1193, 245] width 630 height 191
drag, startPoint x: 1287, startPoint y: 218, endPoint x: 1213, endPoint y: 222, distance: 73.7
click at [1213, 222] on pre "{ "crew": null, "type": "crew_kickoff_failed", "error": "litellm.Authentication…" at bounding box center [1193, 245] width 630 height 191
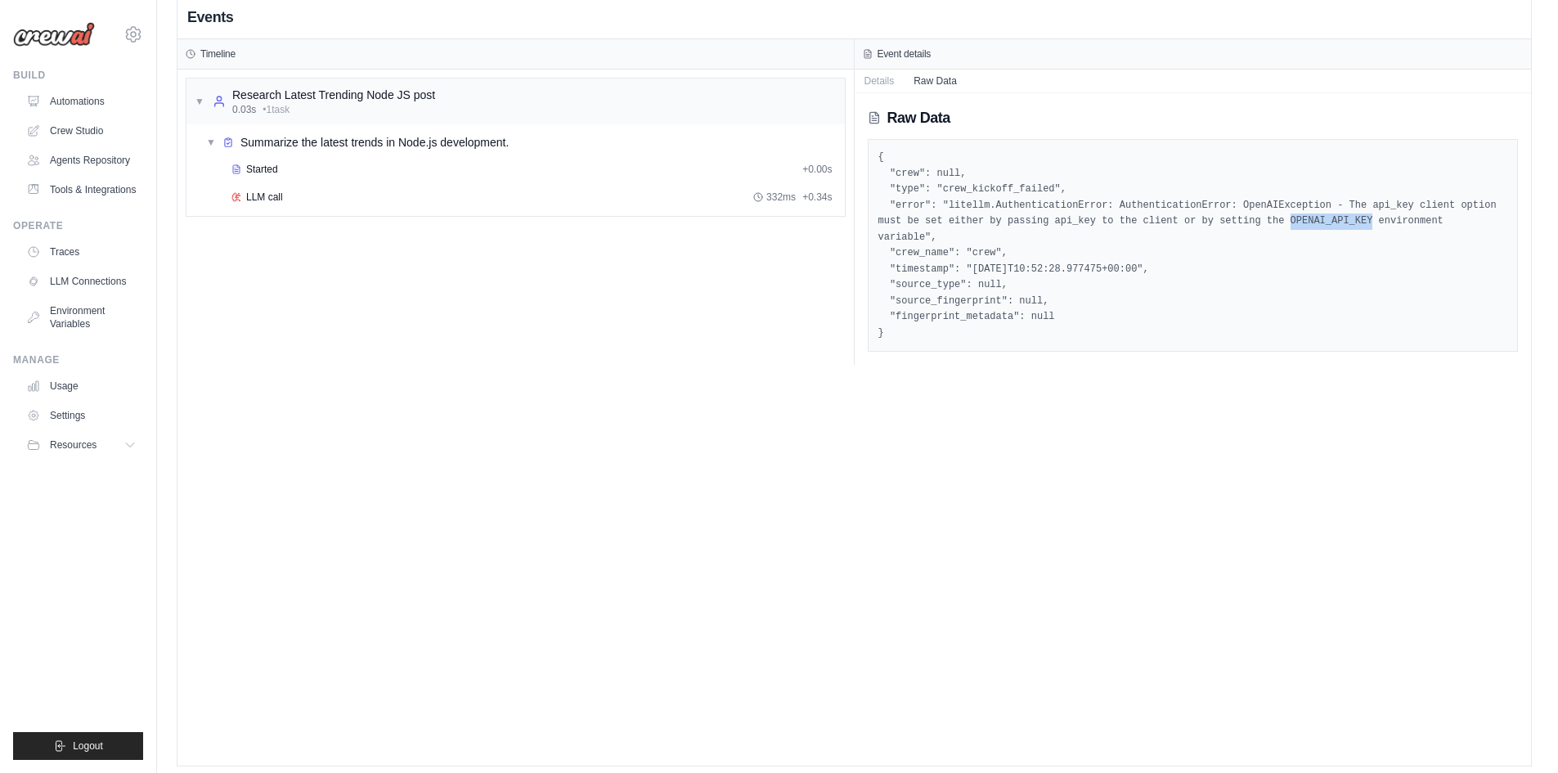
copy pre "OPENAI_API_KEY"
